Goal: Book appointment/travel/reservation

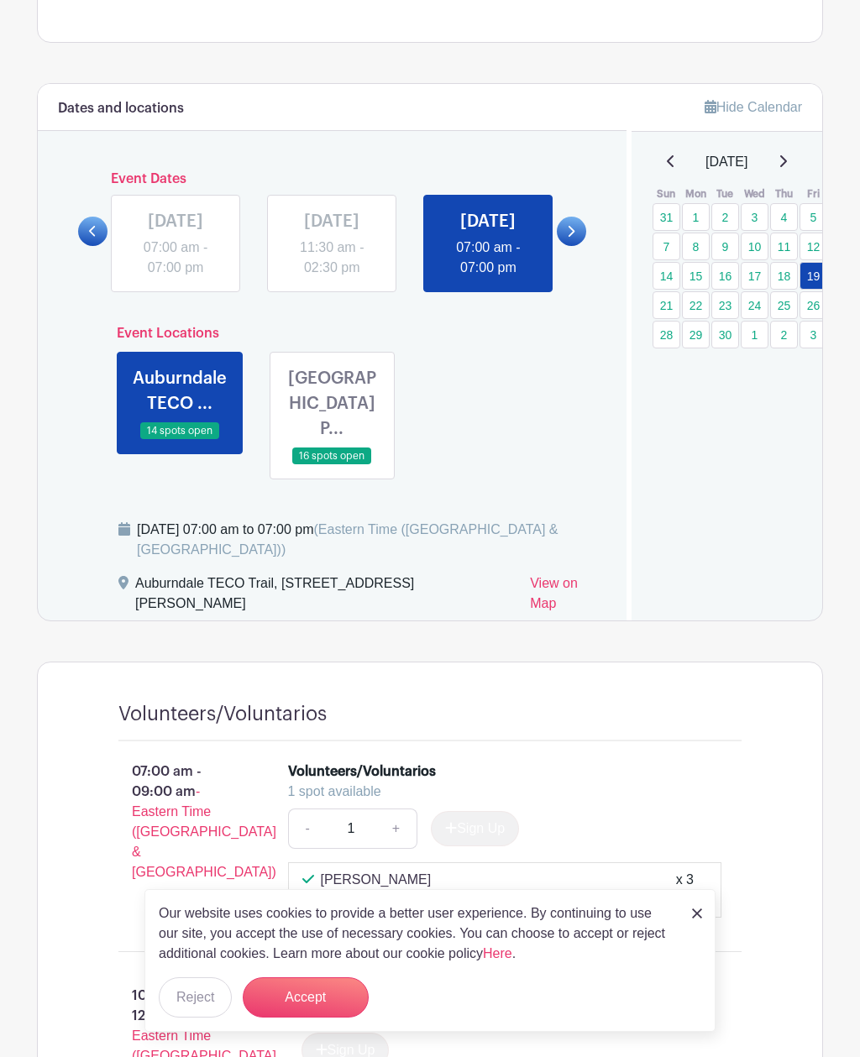
scroll to position [526, 0]
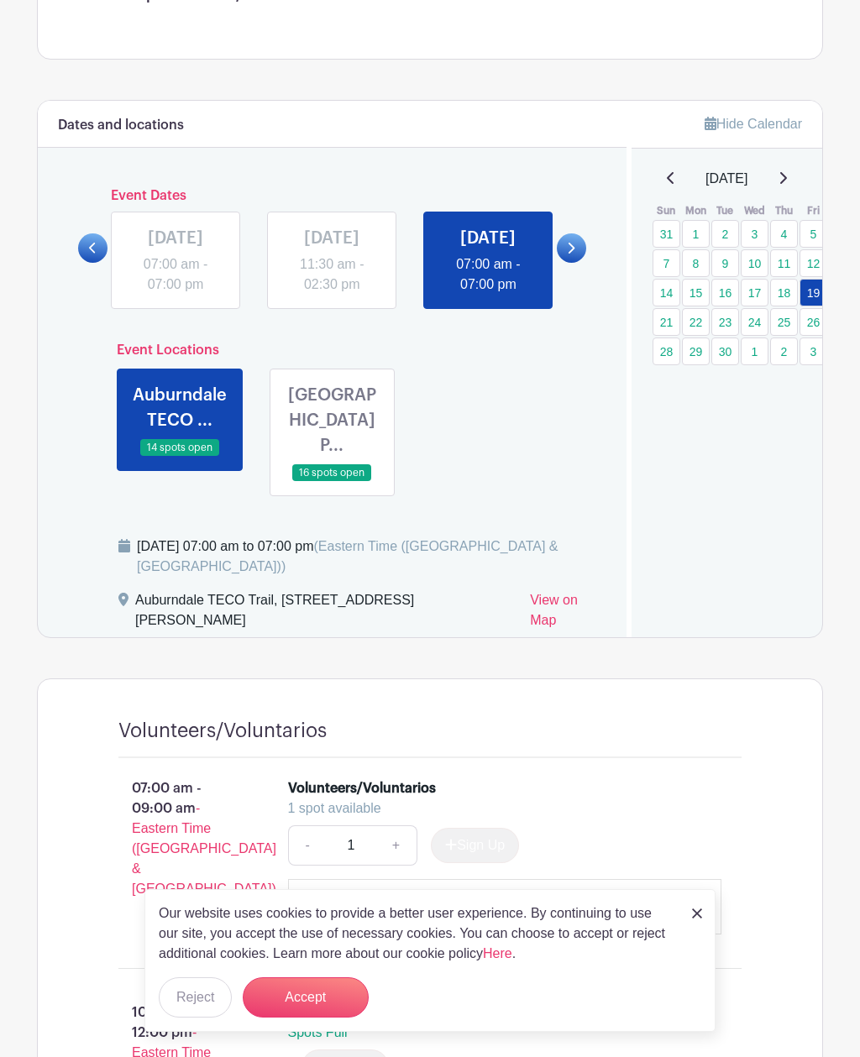
click at [787, 184] on icon at bounding box center [783, 178] width 7 height 12
click at [814, 248] on link "3" at bounding box center [813, 234] width 28 height 28
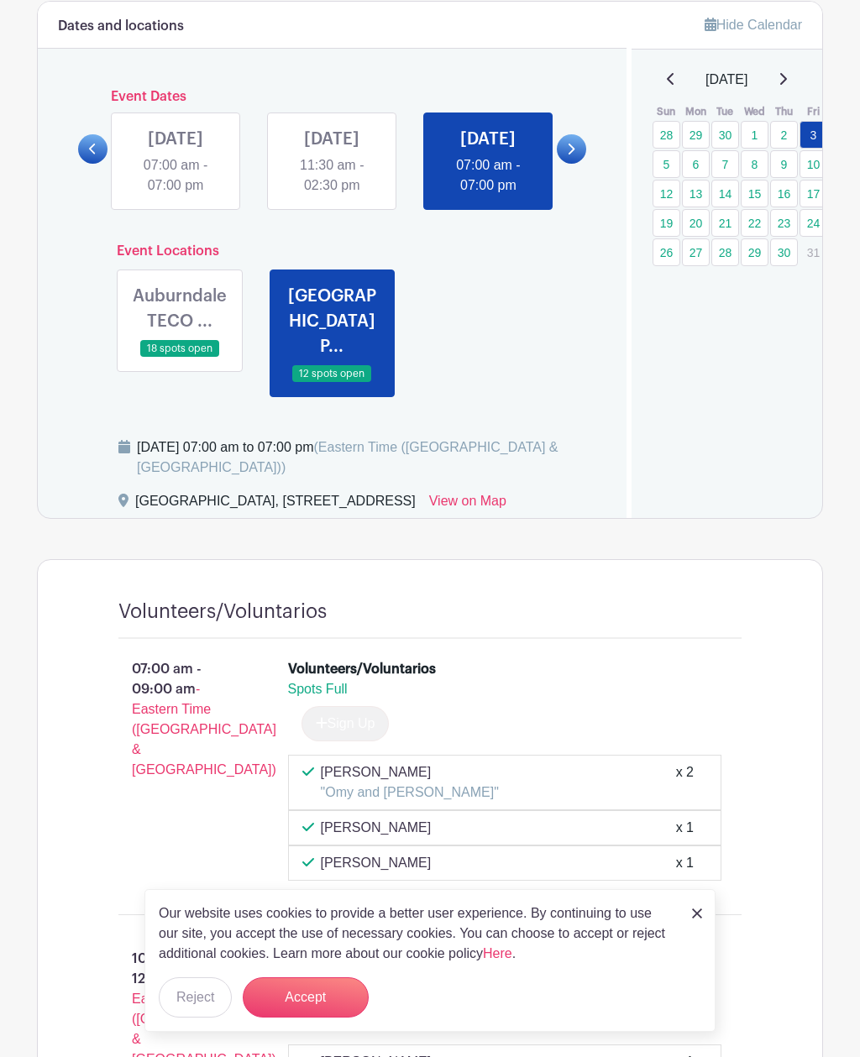
scroll to position [664, 0]
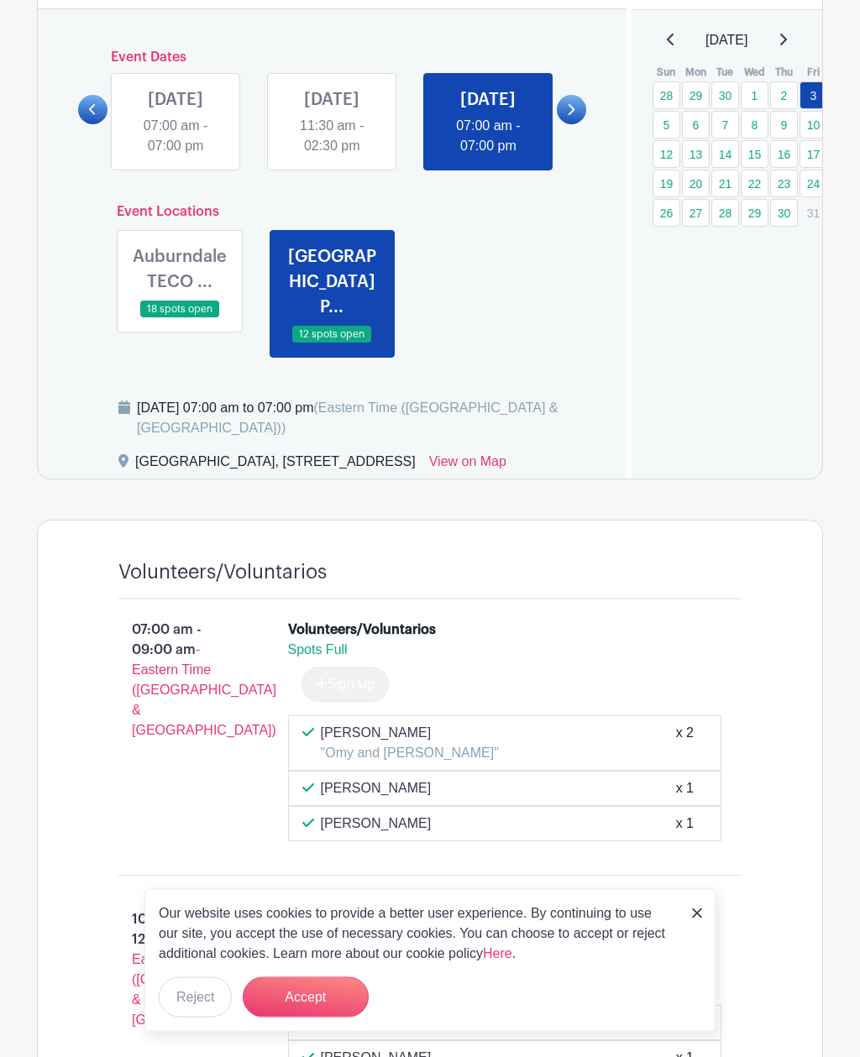
click at [180, 319] on link at bounding box center [180, 319] width 0 height 0
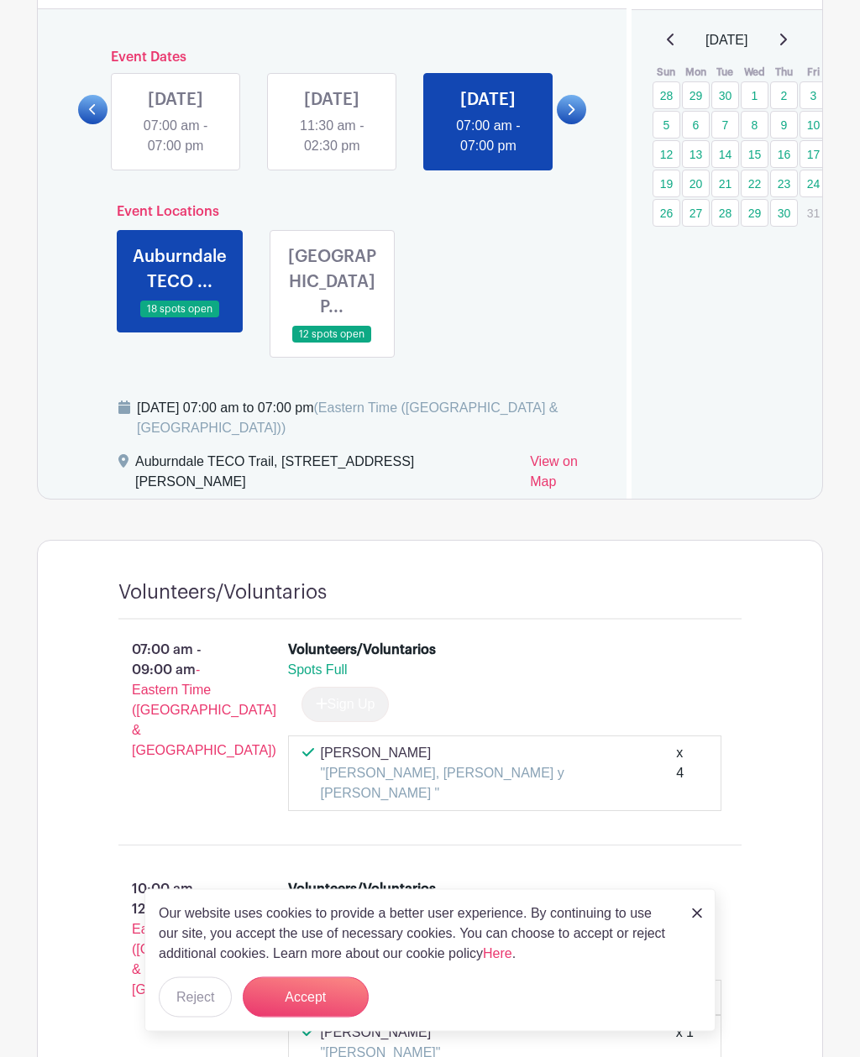
scroll to position [665, 0]
click at [332, 343] on link at bounding box center [332, 343] width 0 height 0
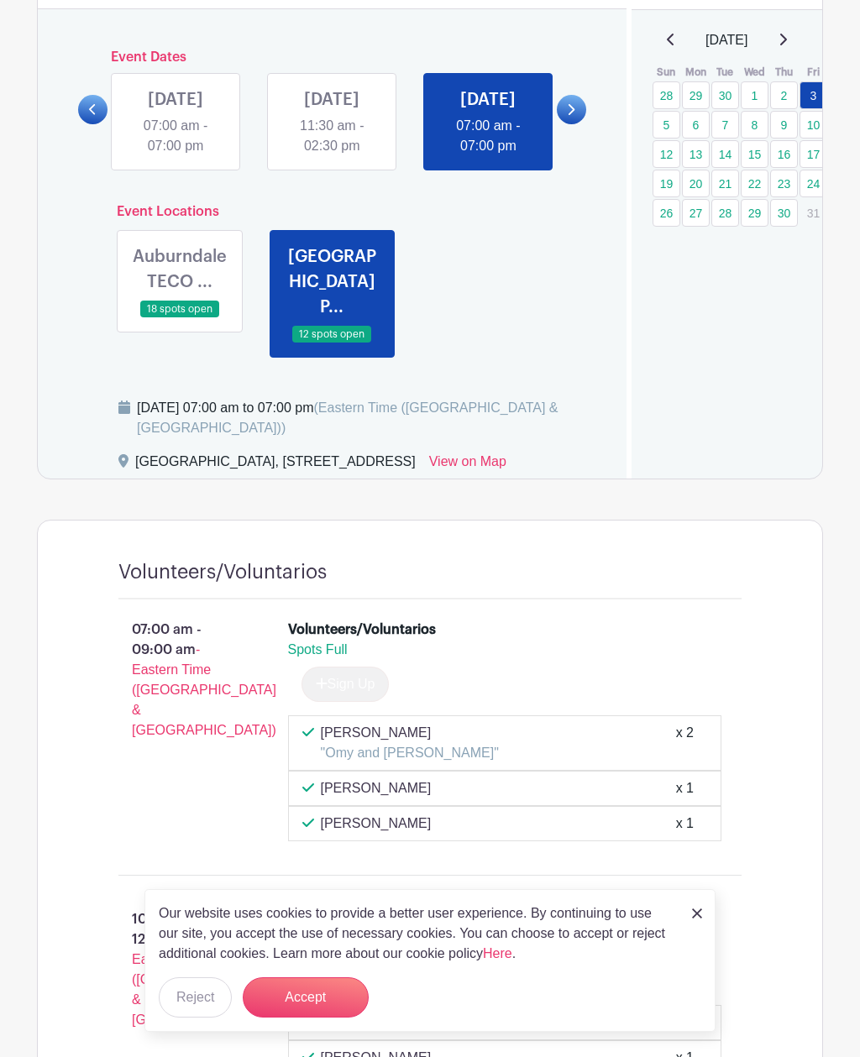
click at [180, 318] on link at bounding box center [180, 318] width 0 height 0
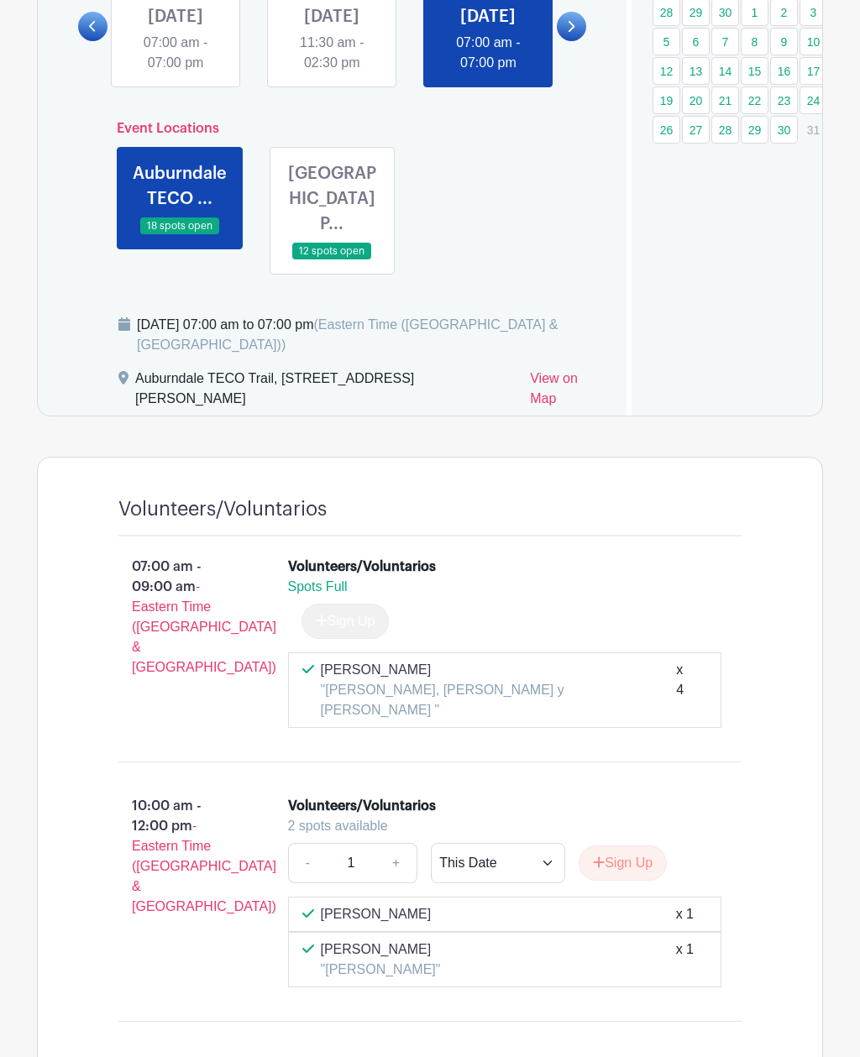
scroll to position [749, 0]
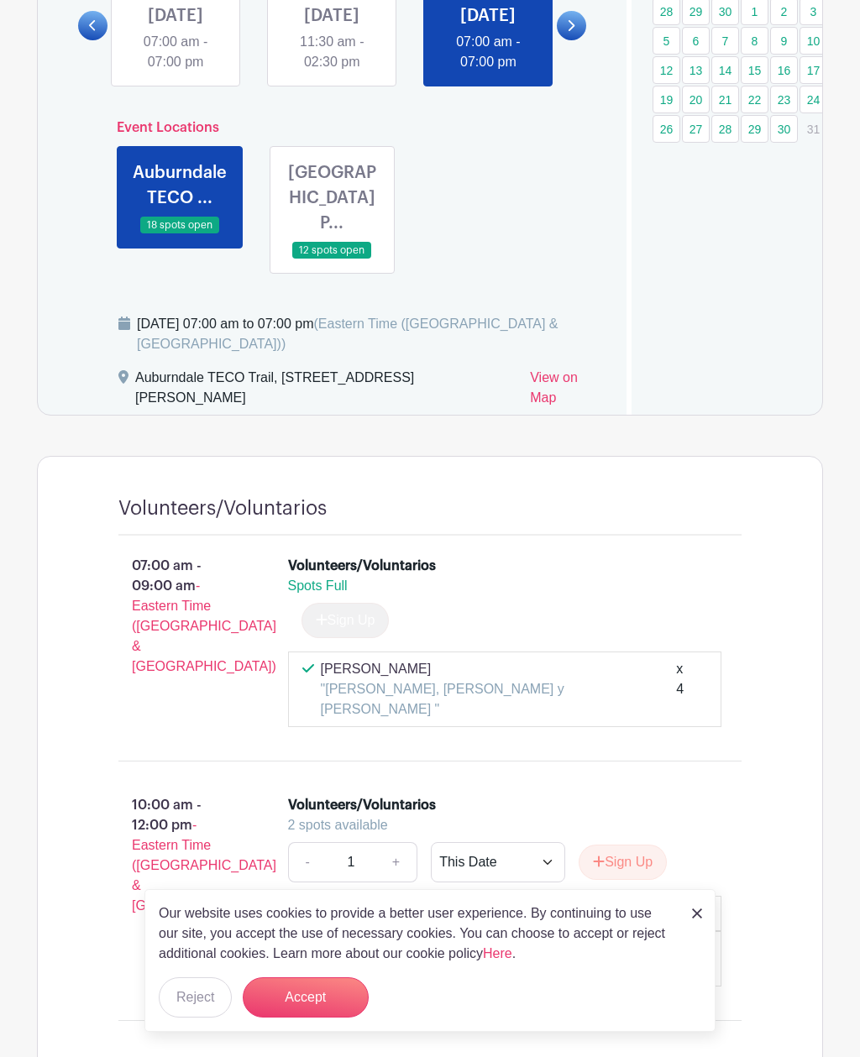
click at [701, 918] on img at bounding box center [697, 913] width 10 height 10
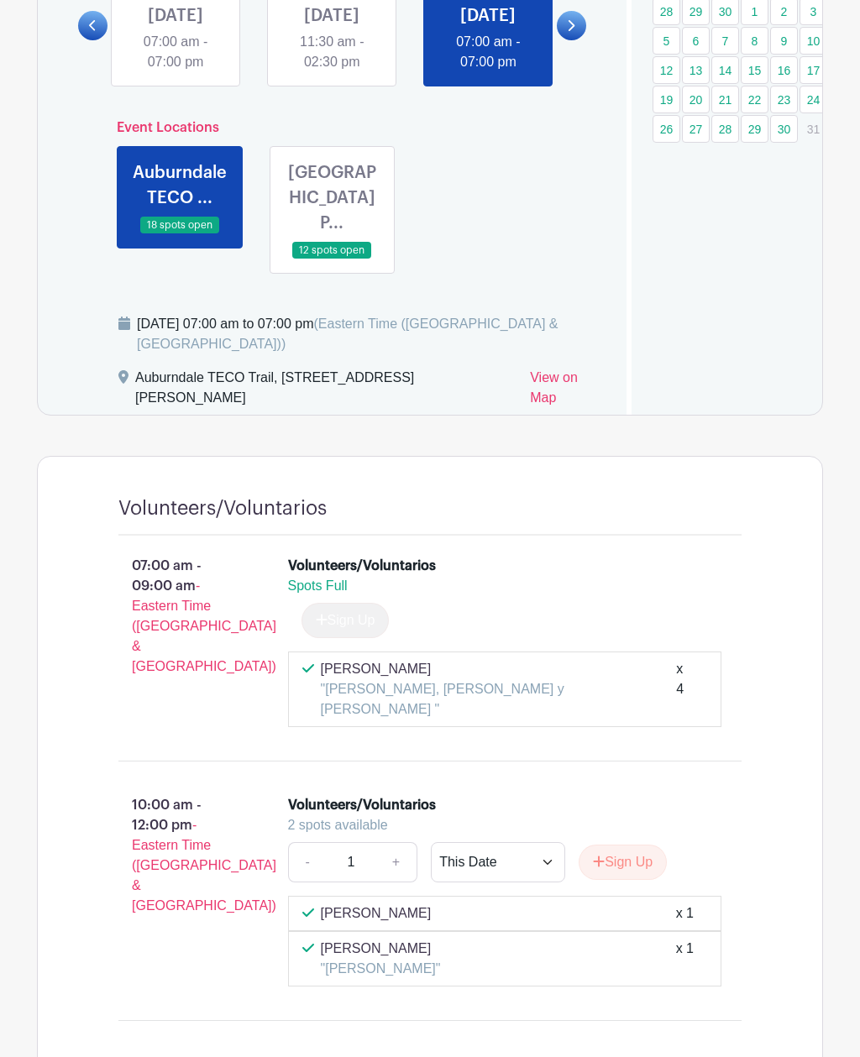
click at [708, 965] on div "Tomas Robinson "Tomas" x 1" at bounding box center [505, 958] width 434 height 55
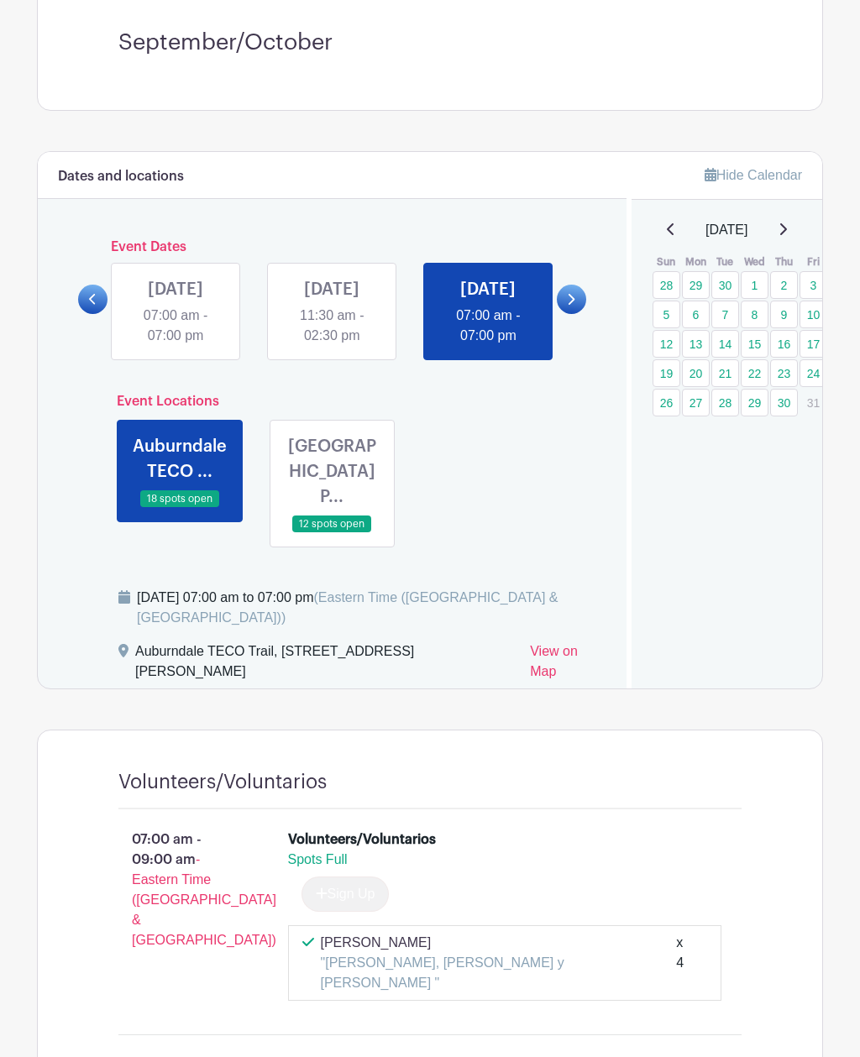
scroll to position [393, 0]
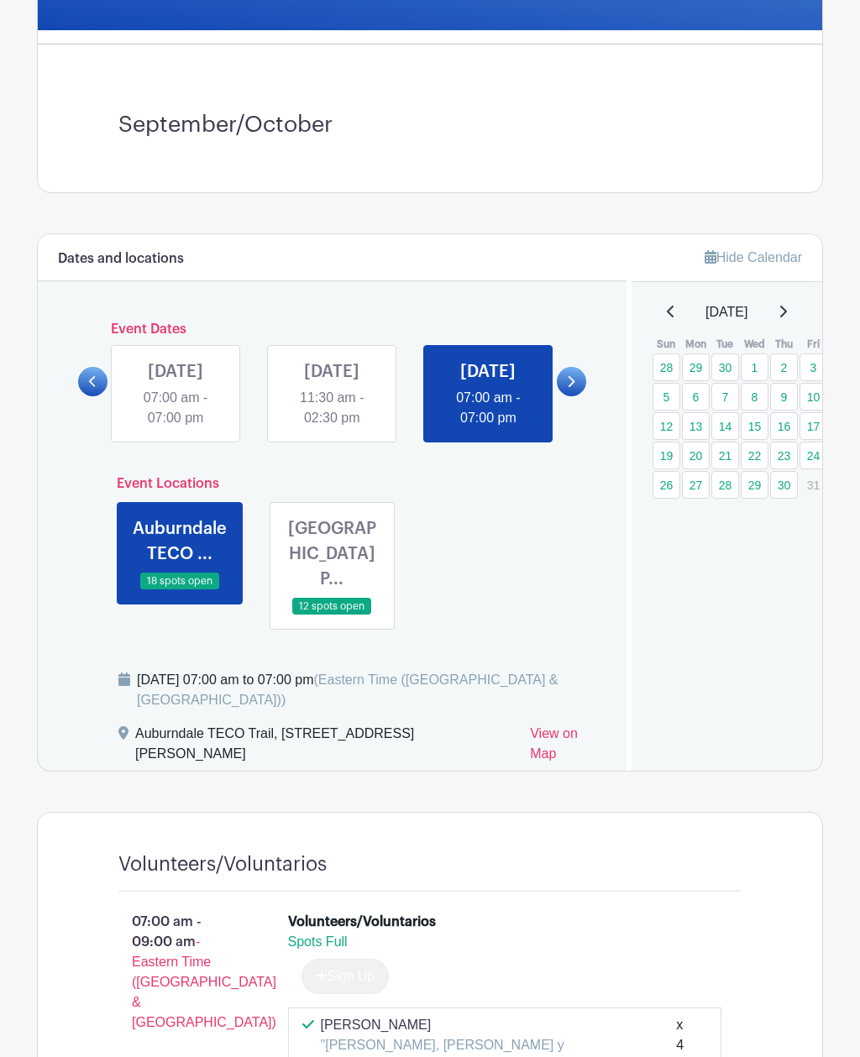
click at [787, 322] on link at bounding box center [782, 312] width 8 height 20
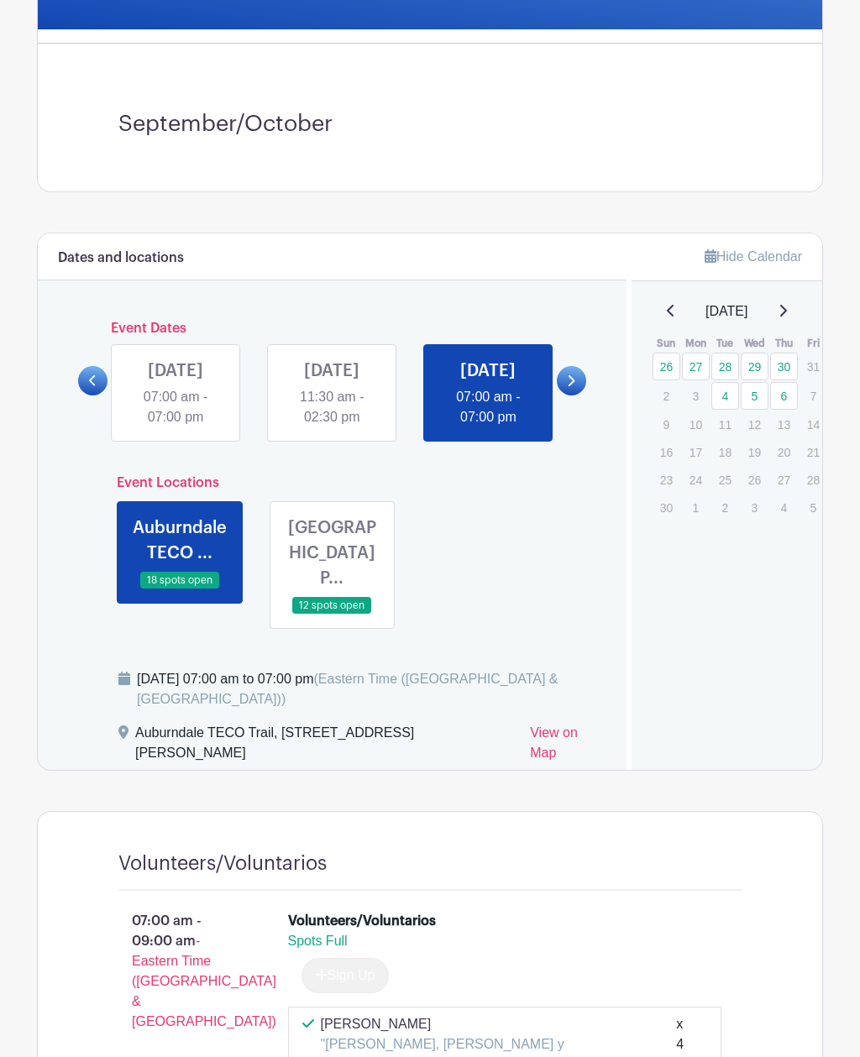
click at [667, 316] on icon at bounding box center [670, 311] width 7 height 12
click at [667, 317] on icon at bounding box center [671, 310] width 8 height 13
click at [667, 316] on icon at bounding box center [670, 311] width 7 height 12
click at [667, 322] on link at bounding box center [671, 311] width 8 height 20
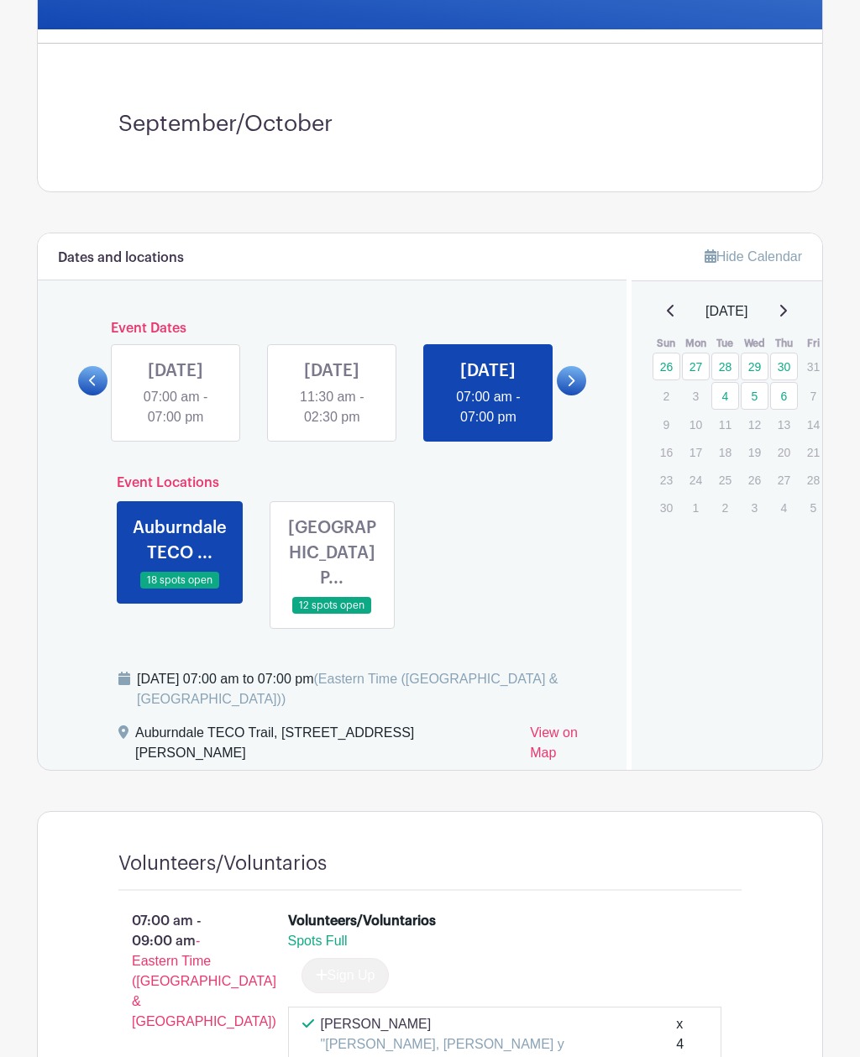
click at [667, 317] on icon at bounding box center [671, 310] width 8 height 13
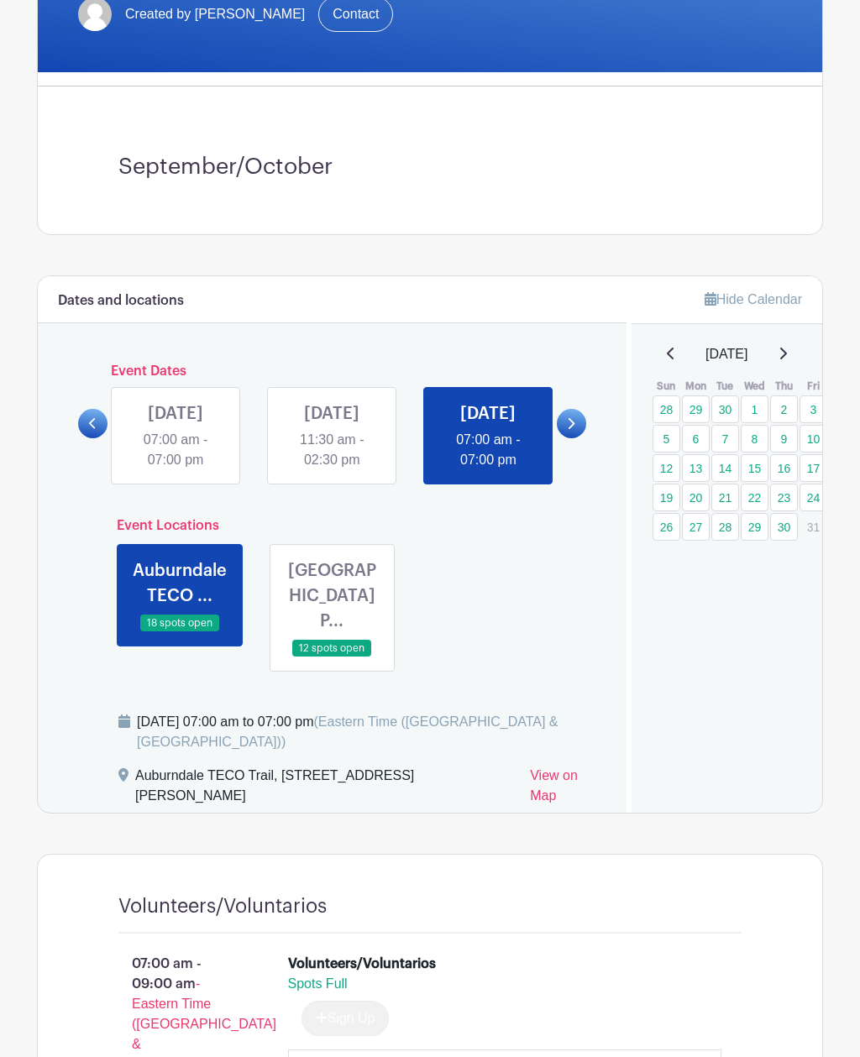
click at [436, 954] on div "Volunteers/Voluntarios" at bounding box center [362, 964] width 148 height 20
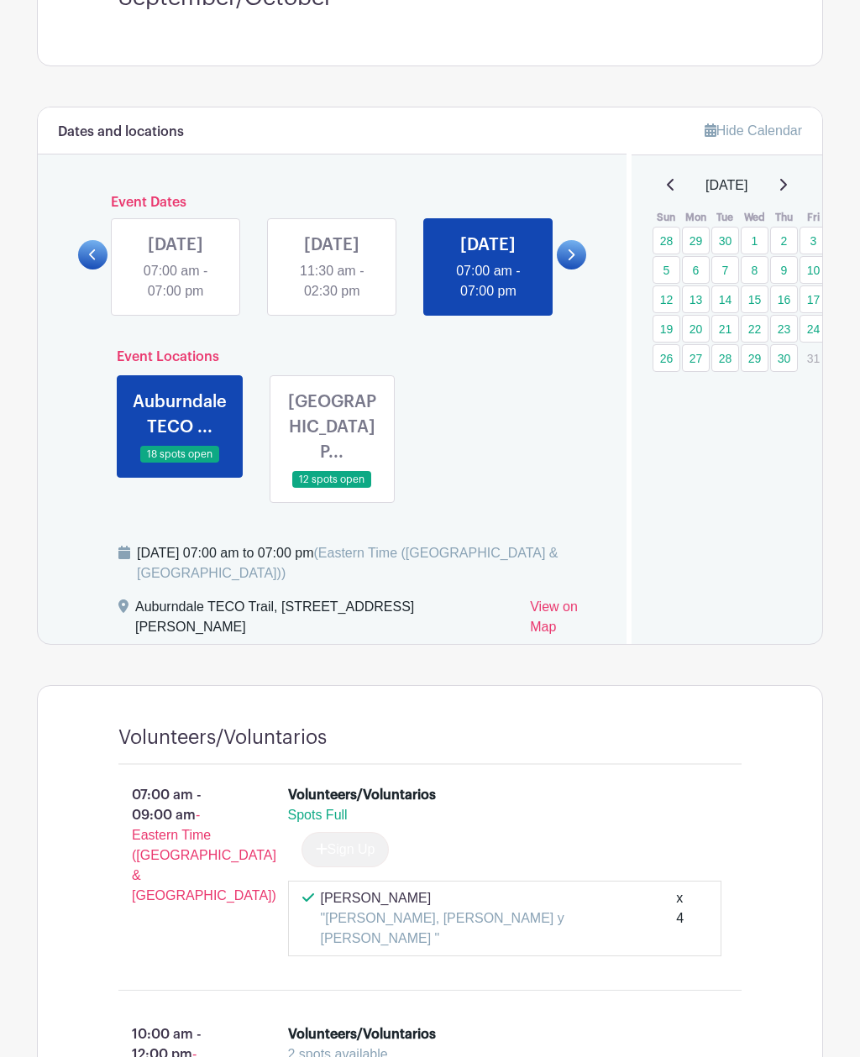
scroll to position [615, 0]
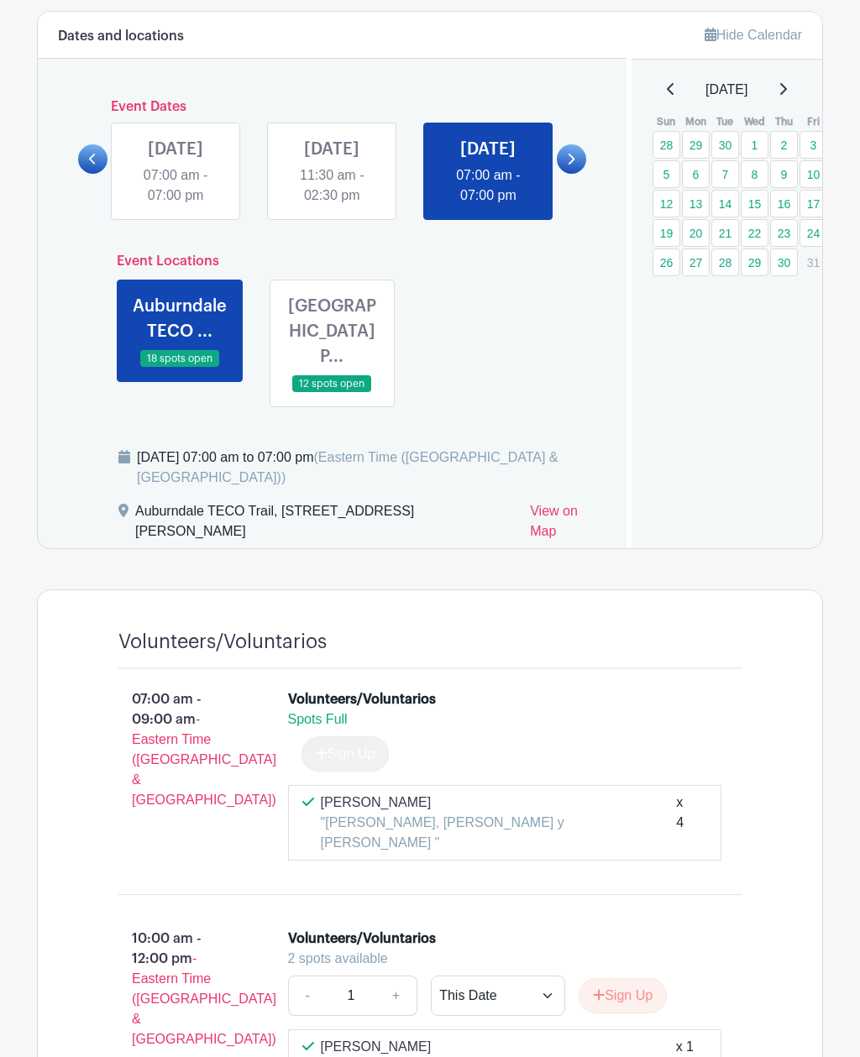
click at [833, 937] on main "Log In Sign Up for Free PWP Auburndale Cart Schedule September/October 2025 Cre…" at bounding box center [430, 778] width 860 height 2787
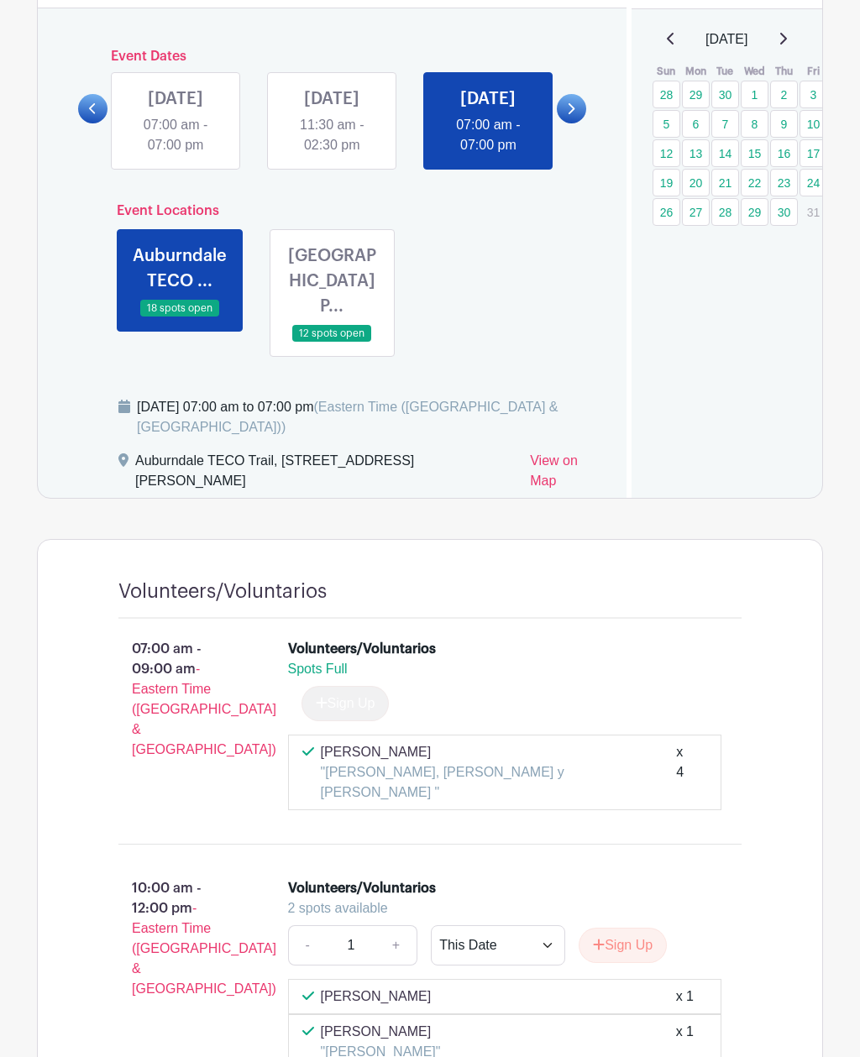
scroll to position [669, 0]
